Goal: Find contact information: Find contact information

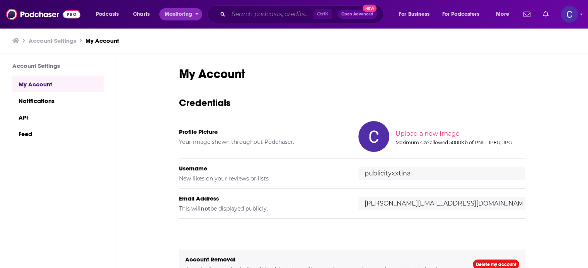
click at [248, 12] on input "Search podcasts, credits, & more..." at bounding box center [270, 14] width 85 height 12
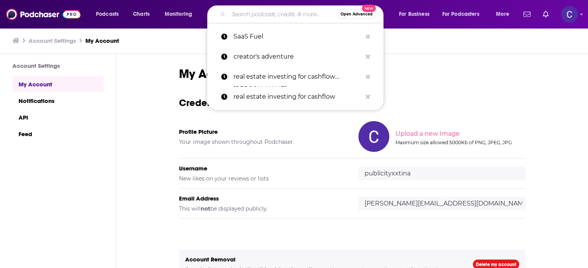
paste input "The Amy Porterfield Show"
type input "The Amy Porterfield Show"
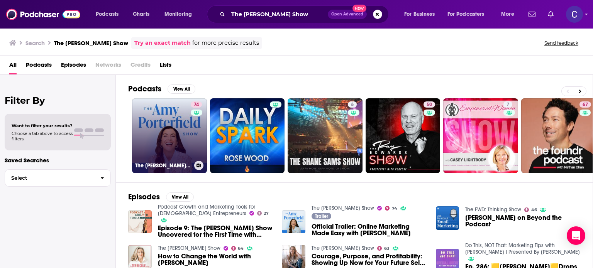
click at [169, 141] on link "74 The Amy Porterfield Show" at bounding box center [169, 135] width 75 height 75
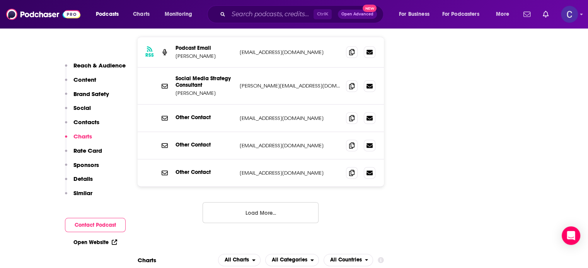
scroll to position [966, 0]
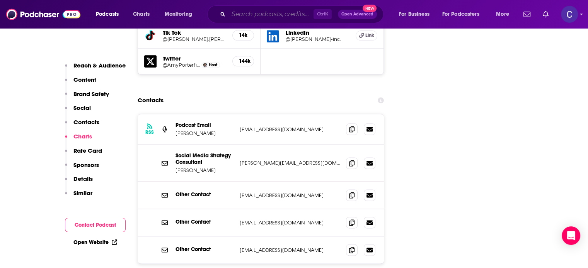
click at [250, 17] on input "Search podcasts, credits, & more..." at bounding box center [270, 14] width 85 height 12
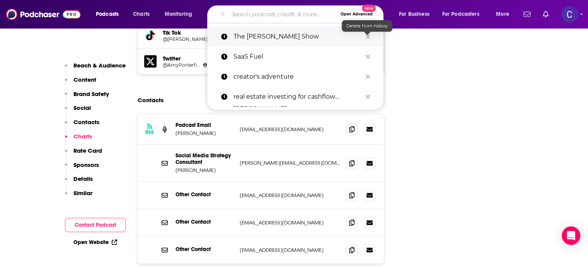
click at [367, 36] on icon "Search podcasts, credits, & more..." at bounding box center [367, 36] width 4 height 4
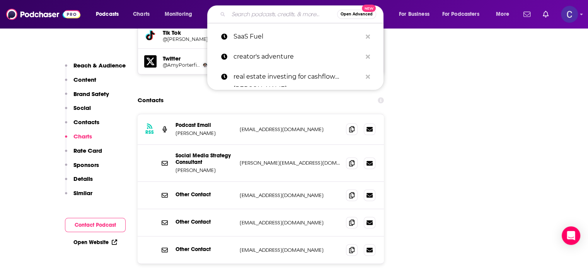
click at [257, 14] on input "Search podcasts, credits, & more..." at bounding box center [282, 14] width 109 height 12
paste input "The Goal Digger Podcast"
type input "The Goal Digger Podcast"
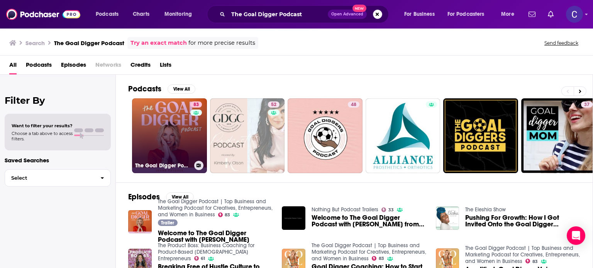
click at [170, 140] on link "83 The Goal Digger Podcast | Top Business and Marketing Podcast for Creatives, …" at bounding box center [169, 135] width 75 height 75
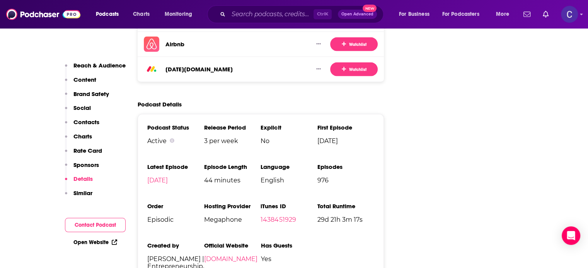
scroll to position [1622, 0]
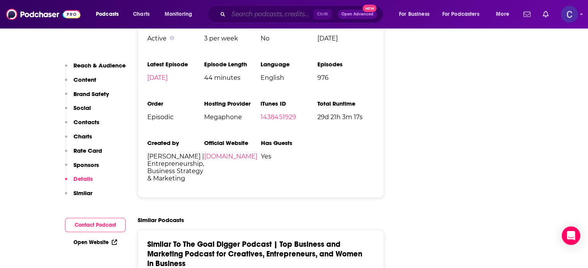
click at [243, 15] on input "Search podcasts, credits, & more..." at bounding box center [270, 14] width 85 height 12
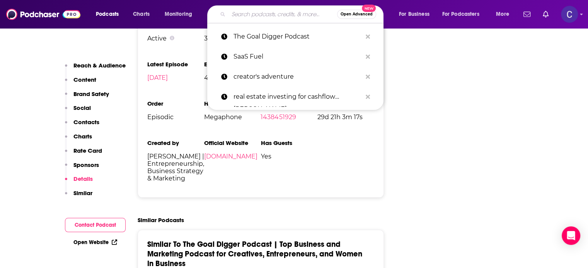
paste input "Smart Passive Income"
type input "Smart Passive Income"
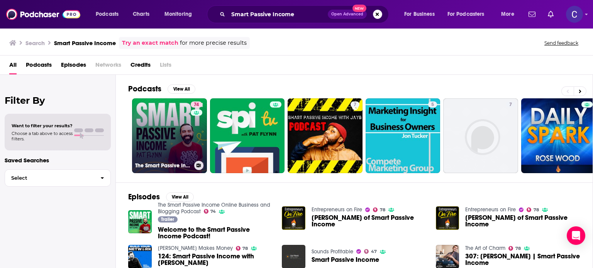
click at [176, 141] on link "74 The Smart Passive Income Online Business and Blogging Podcast" at bounding box center [169, 135] width 75 height 75
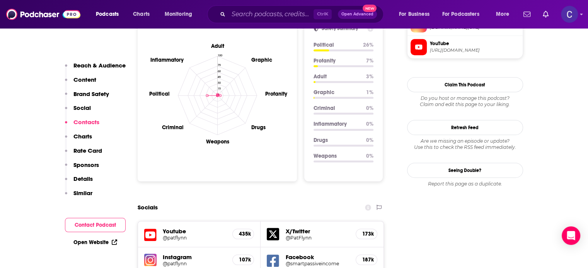
scroll to position [927, 0]
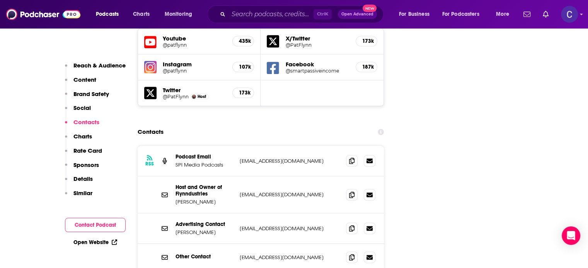
drag, startPoint x: 175, startPoint y: 190, endPoint x: 220, endPoint y: 192, distance: 45.2
click at [220, 229] on p "Heather Osgood" at bounding box center [204, 232] width 58 height 7
copy p "Heather Osgood"
drag, startPoint x: 175, startPoint y: 180, endPoint x: 229, endPoint y: 179, distance: 53.3
click at [229, 221] on p "Advertising Contact" at bounding box center [204, 224] width 58 height 7
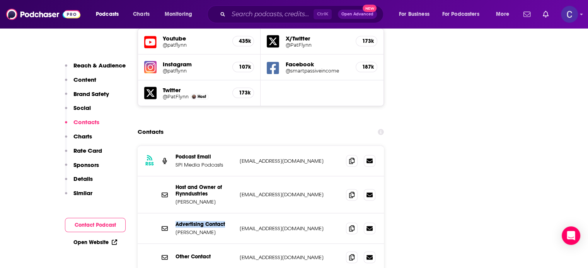
copy p "Advertising Contact"
click at [352, 225] on icon at bounding box center [351, 228] width 5 height 6
click at [245, 18] on input "Search podcasts, credits, & more..." at bounding box center [270, 14] width 85 height 12
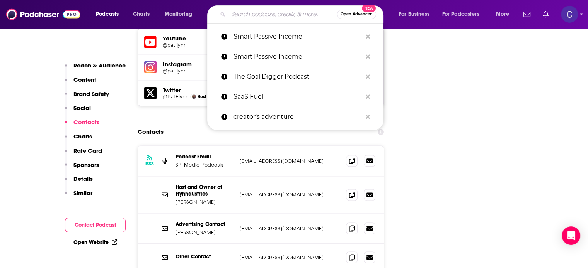
paste input "The Marketing Millennials"
type input "The Marketing Millennials"
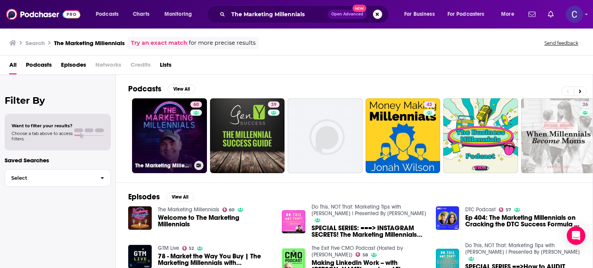
click at [147, 134] on link "60 The Marketing Millennials" at bounding box center [169, 135] width 75 height 75
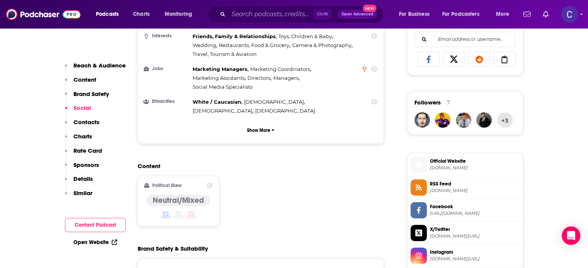
scroll to position [823, 0]
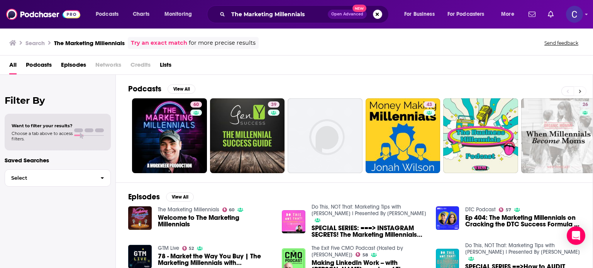
click at [579, 88] on button at bounding box center [580, 92] width 13 height 10
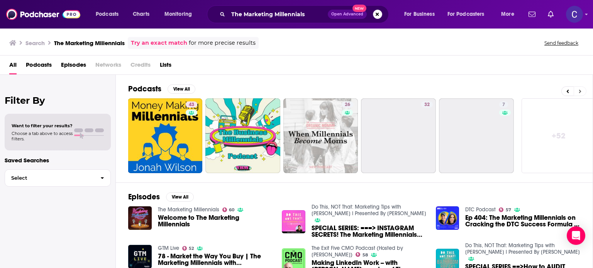
scroll to position [0, 244]
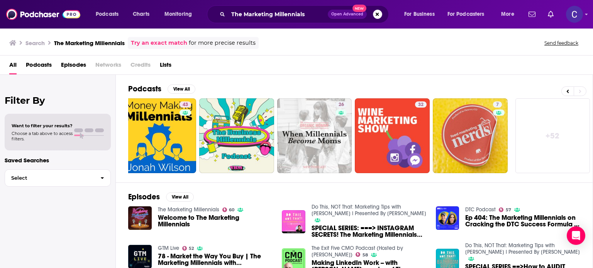
click at [552, 139] on link "+ 52" at bounding box center [553, 135] width 75 height 75
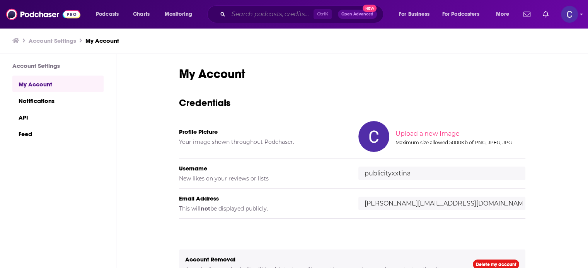
click at [265, 17] on input "Search podcasts, credits, & more..." at bounding box center [270, 14] width 85 height 12
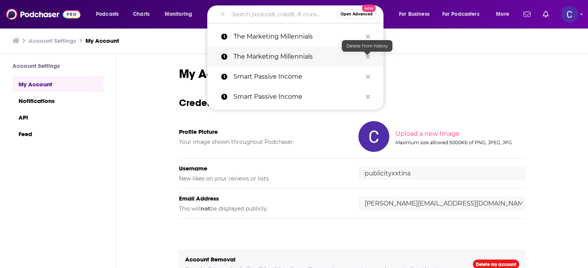
click at [365, 57] on icon "Search podcasts, credits, & more..." at bounding box center [367, 57] width 4 height 6
